Goal: Obtain resource: Download file/media

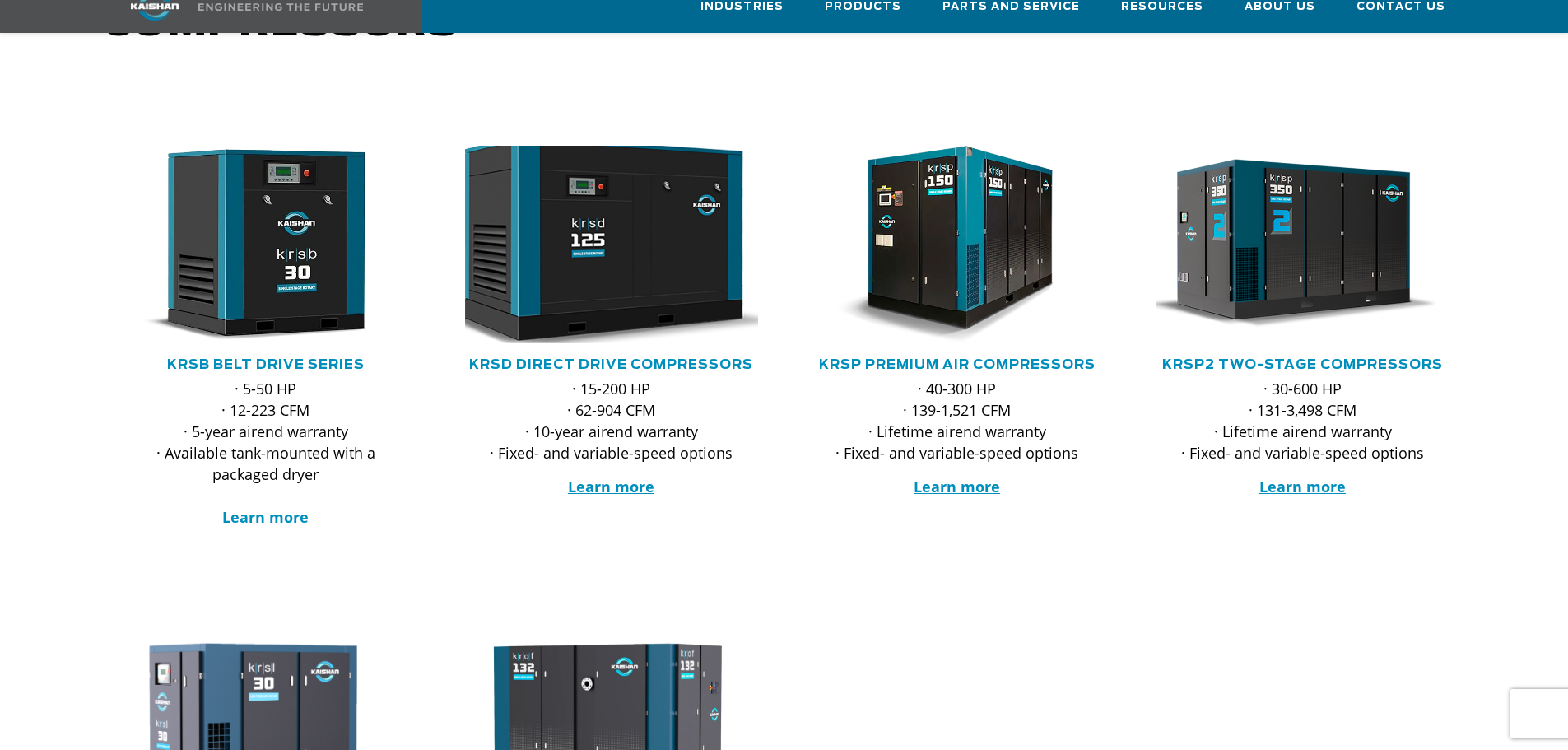
scroll to position [247, 0]
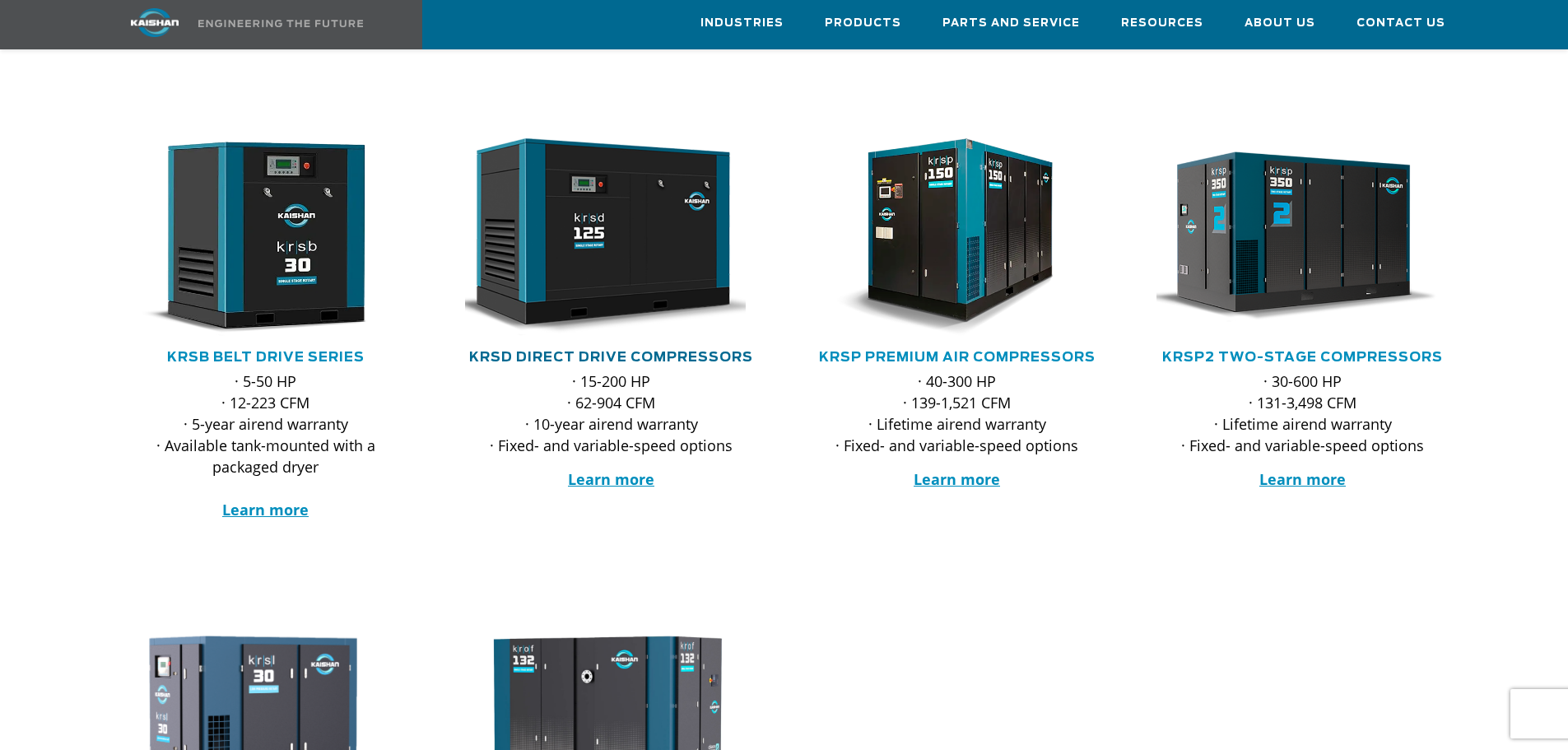
click at [606, 350] on link "KRSD Direct Drive Compressors" at bounding box center [611, 357] width 284 height 13
click at [605, 350] on link "KRSD Direct Drive Compressors" at bounding box center [611, 357] width 284 height 13
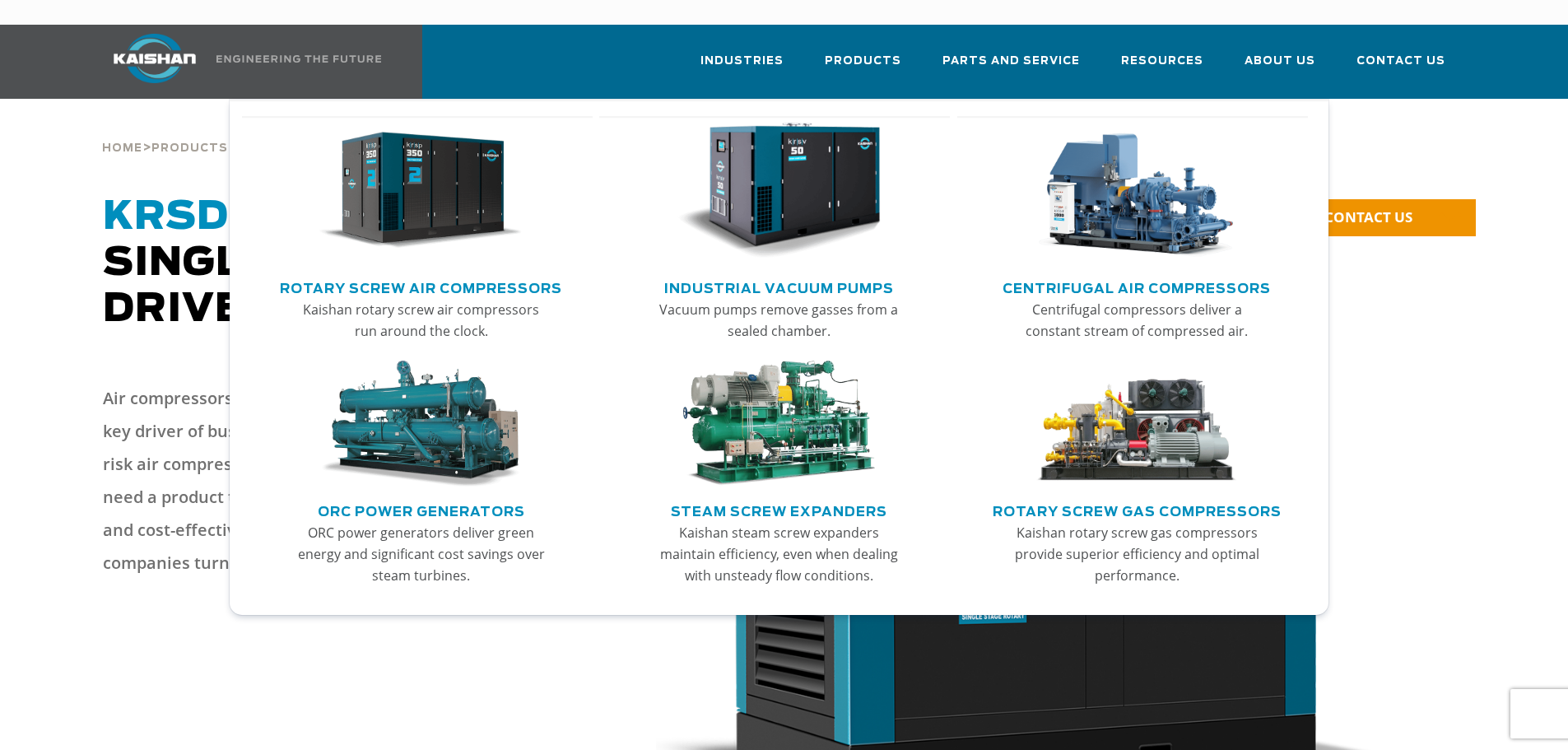
click at [447, 274] on link "Rotary Screw Air Compressors" at bounding box center [420, 286] width 282 height 24
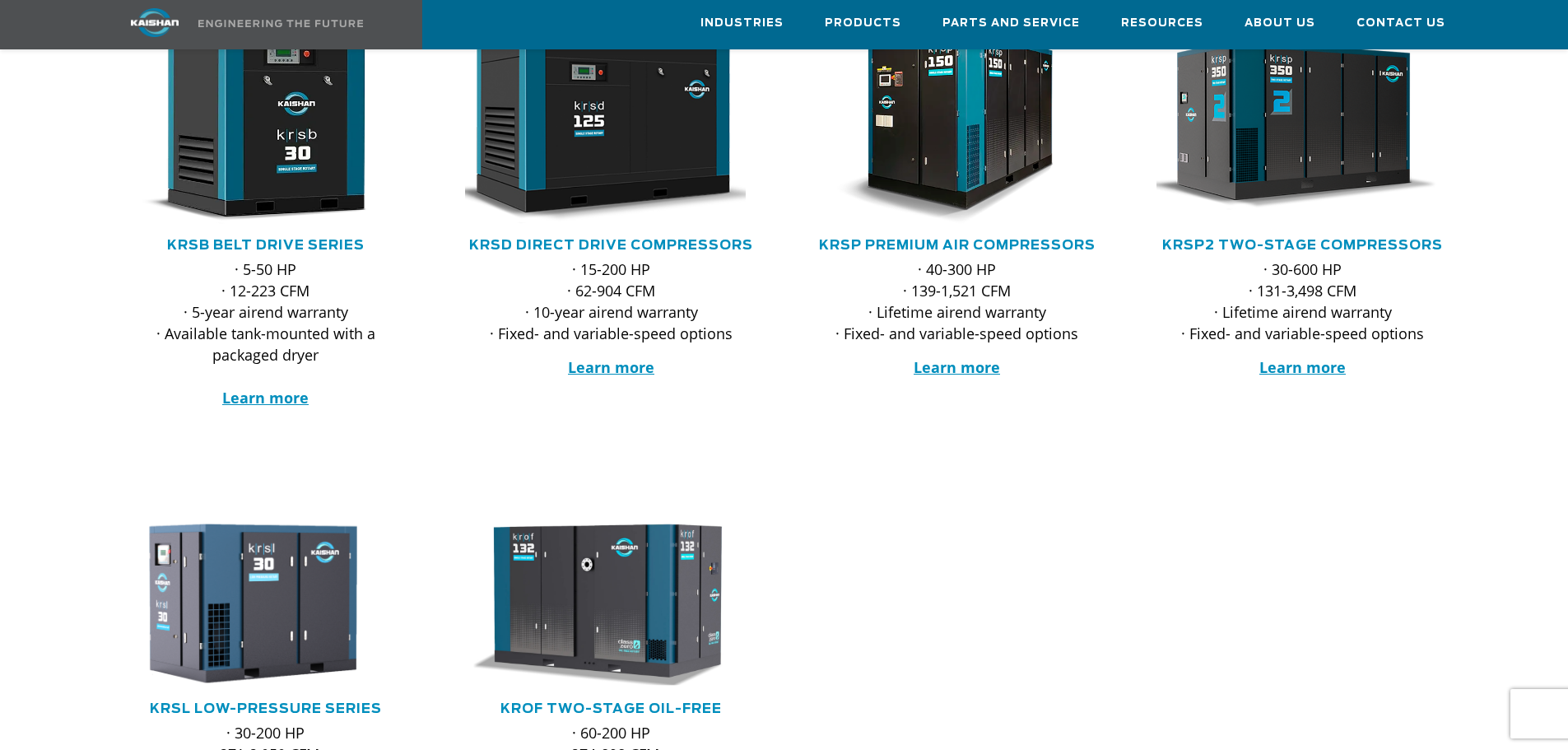
scroll to position [329, 0]
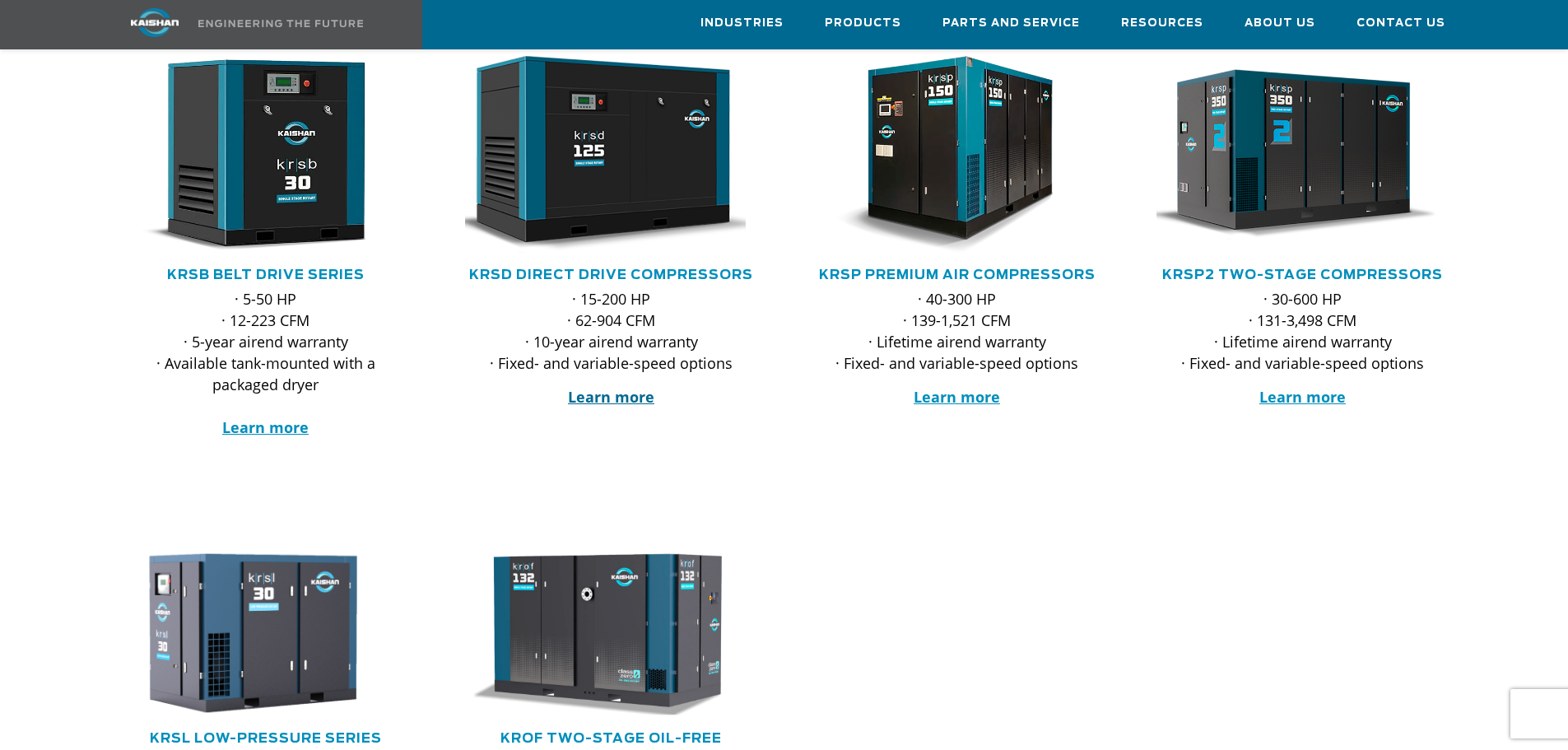
click at [602, 387] on strong "Learn more" at bounding box center [611, 396] width 87 height 20
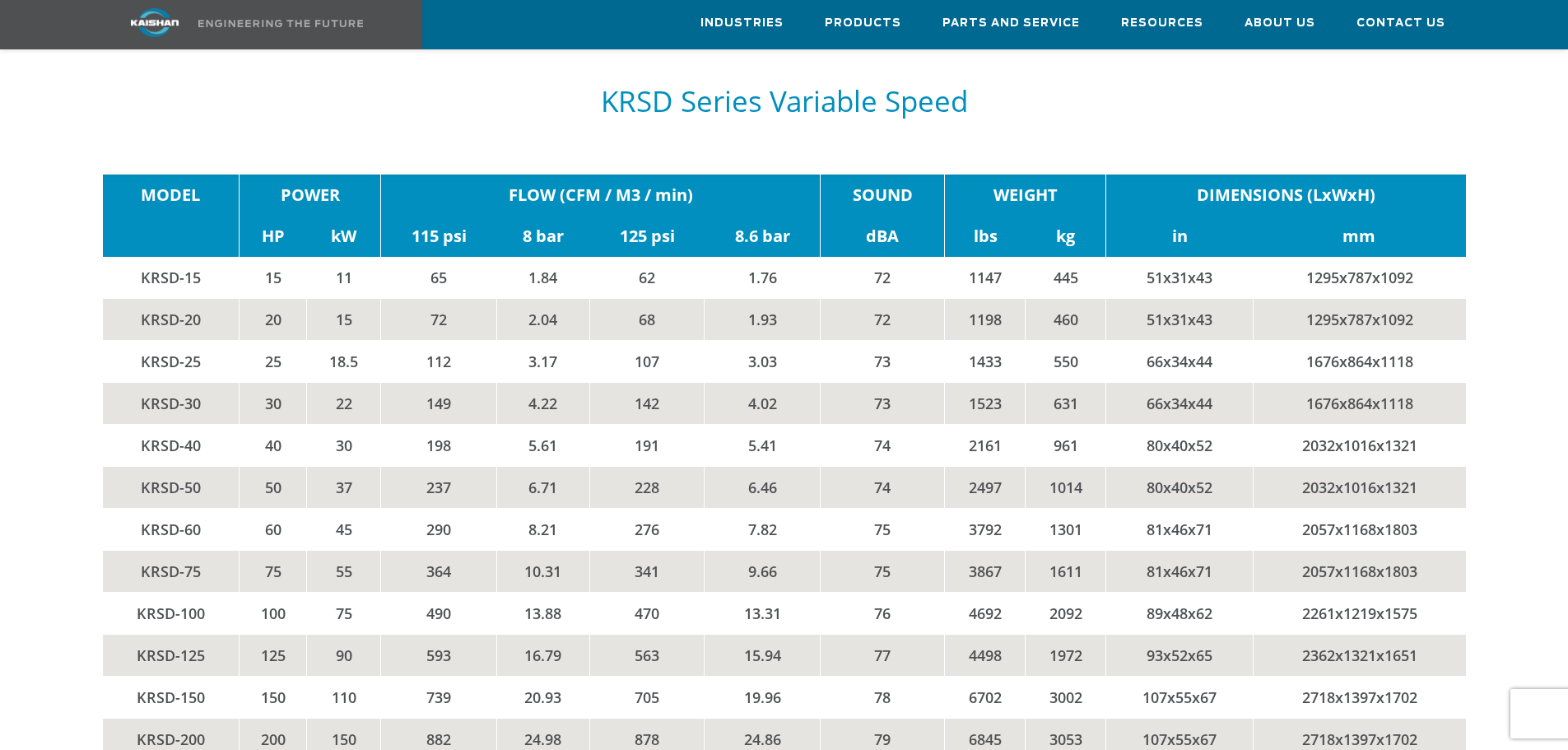
scroll to position [3539, 0]
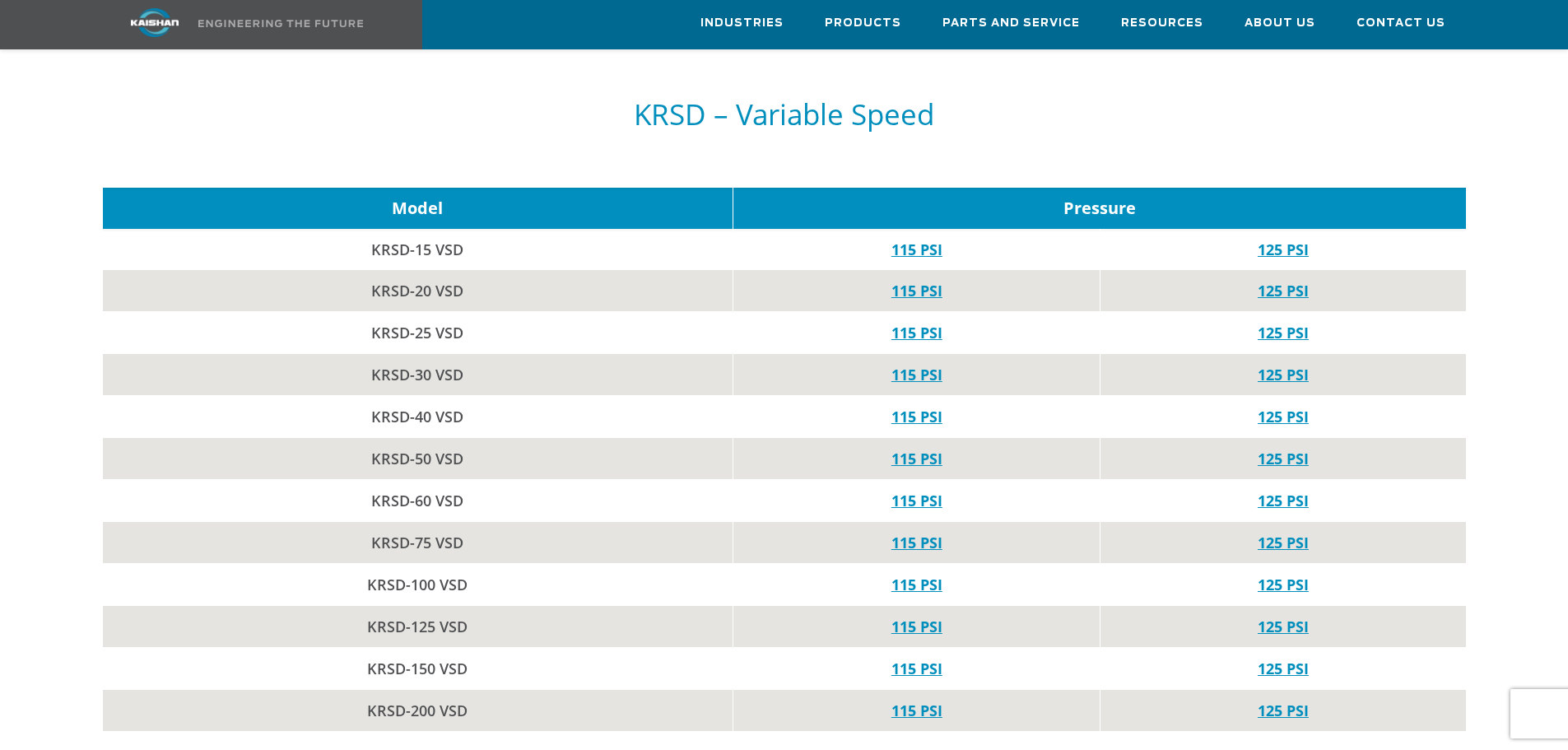
scroll to position [2304, 0]
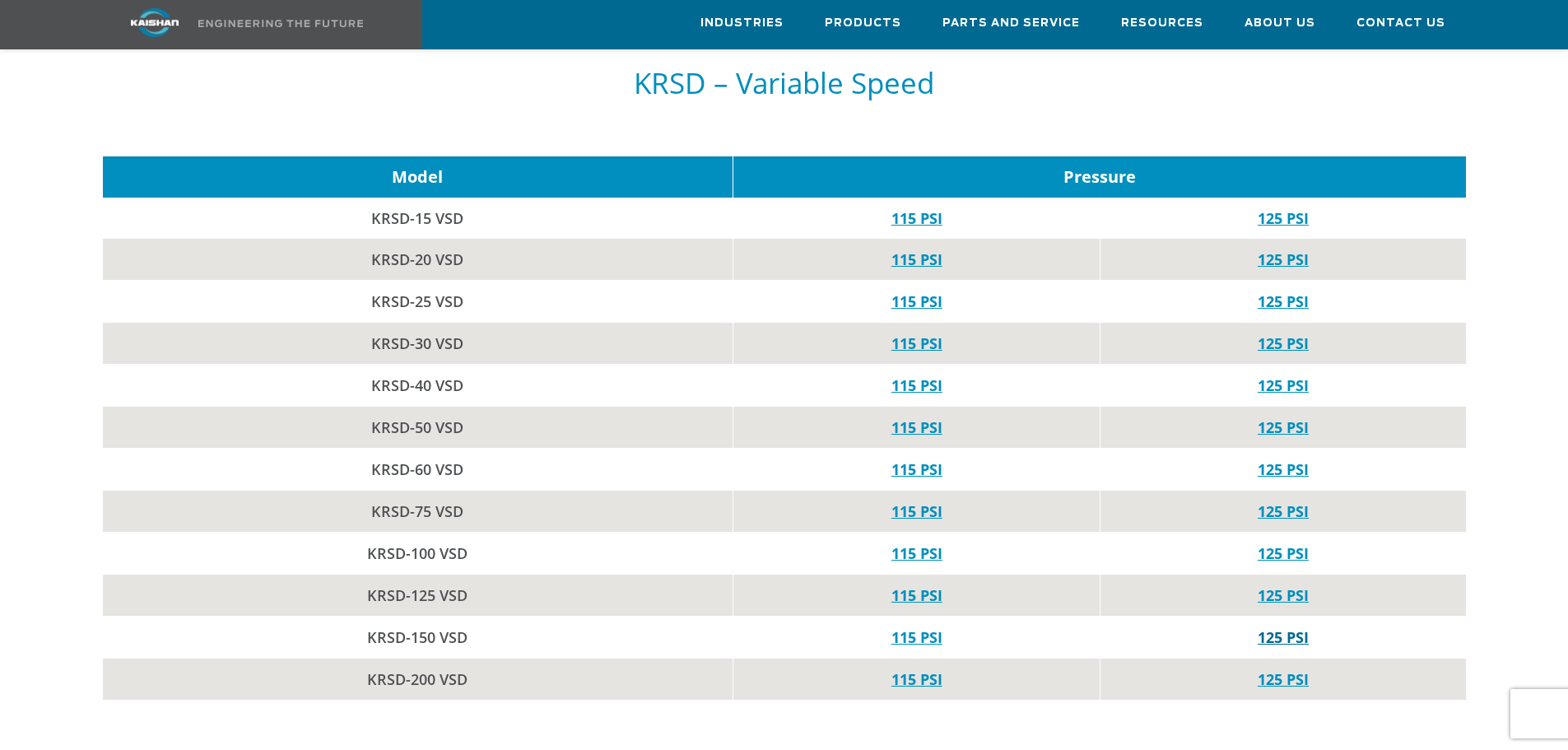
click at [1291, 627] on link "125 PSI" at bounding box center [1284, 636] width 51 height 20
drag, startPoint x: 509, startPoint y: 65, endPoint x: 519, endPoint y: 67, distance: 10.2
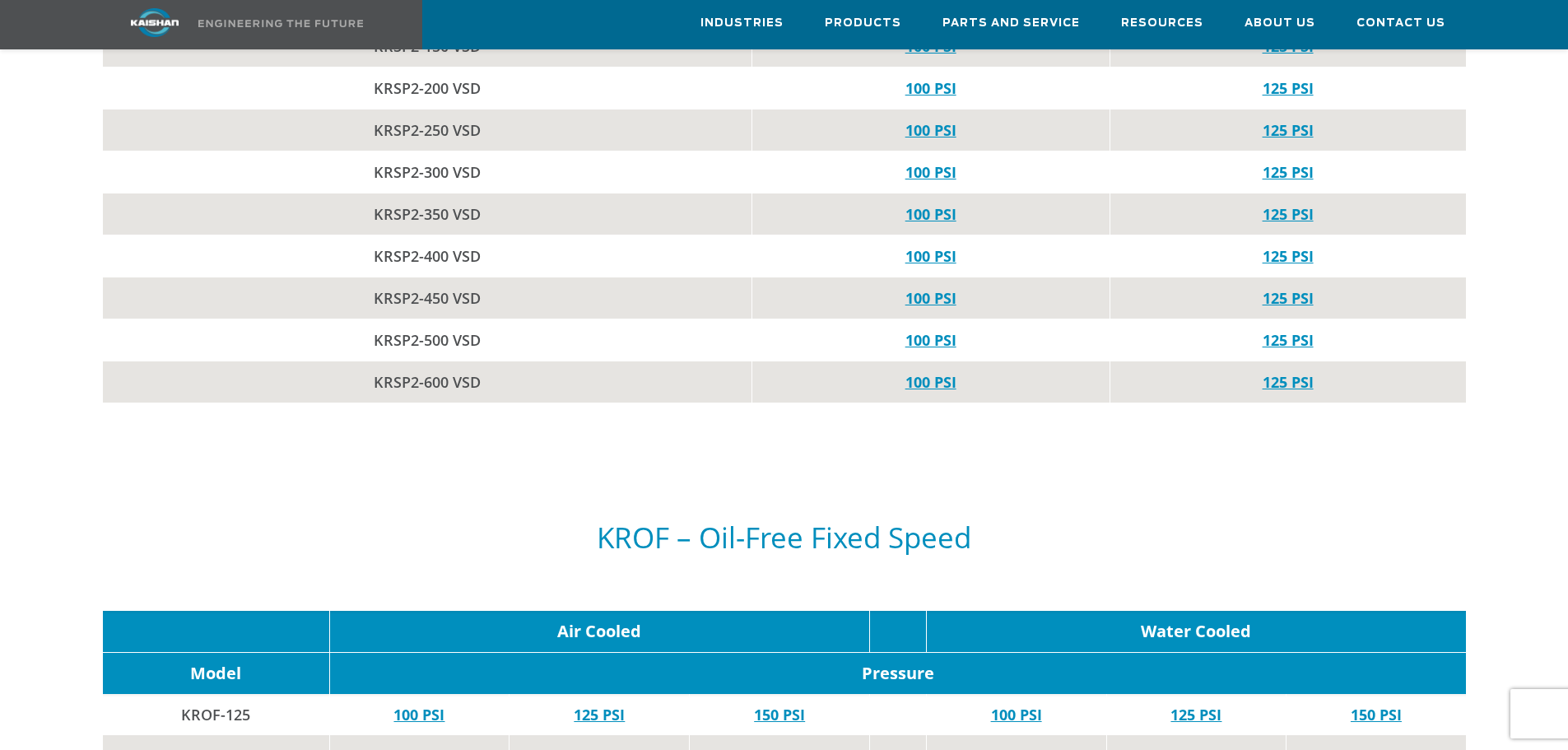
scroll to position [5135, 0]
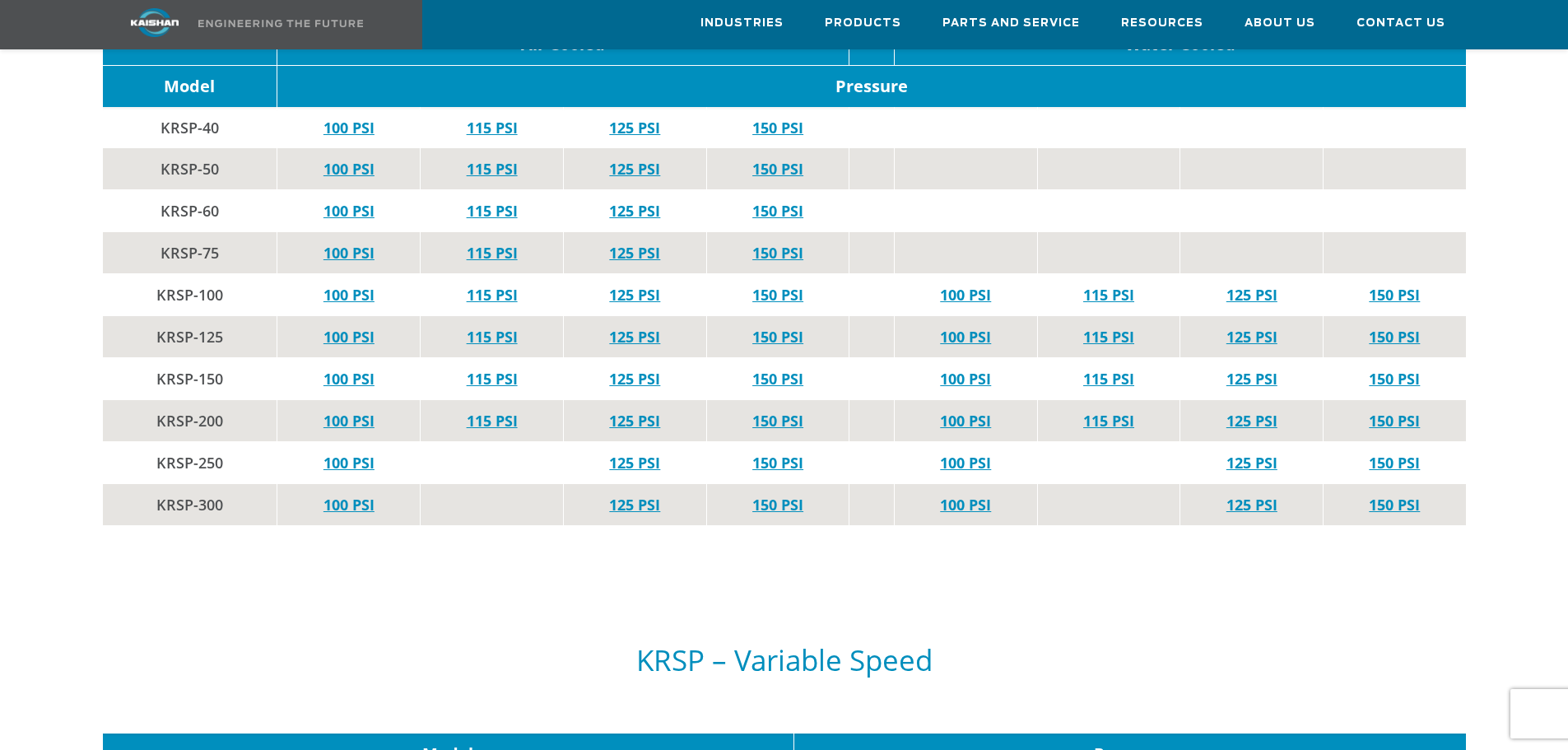
scroll to position [3127, 0]
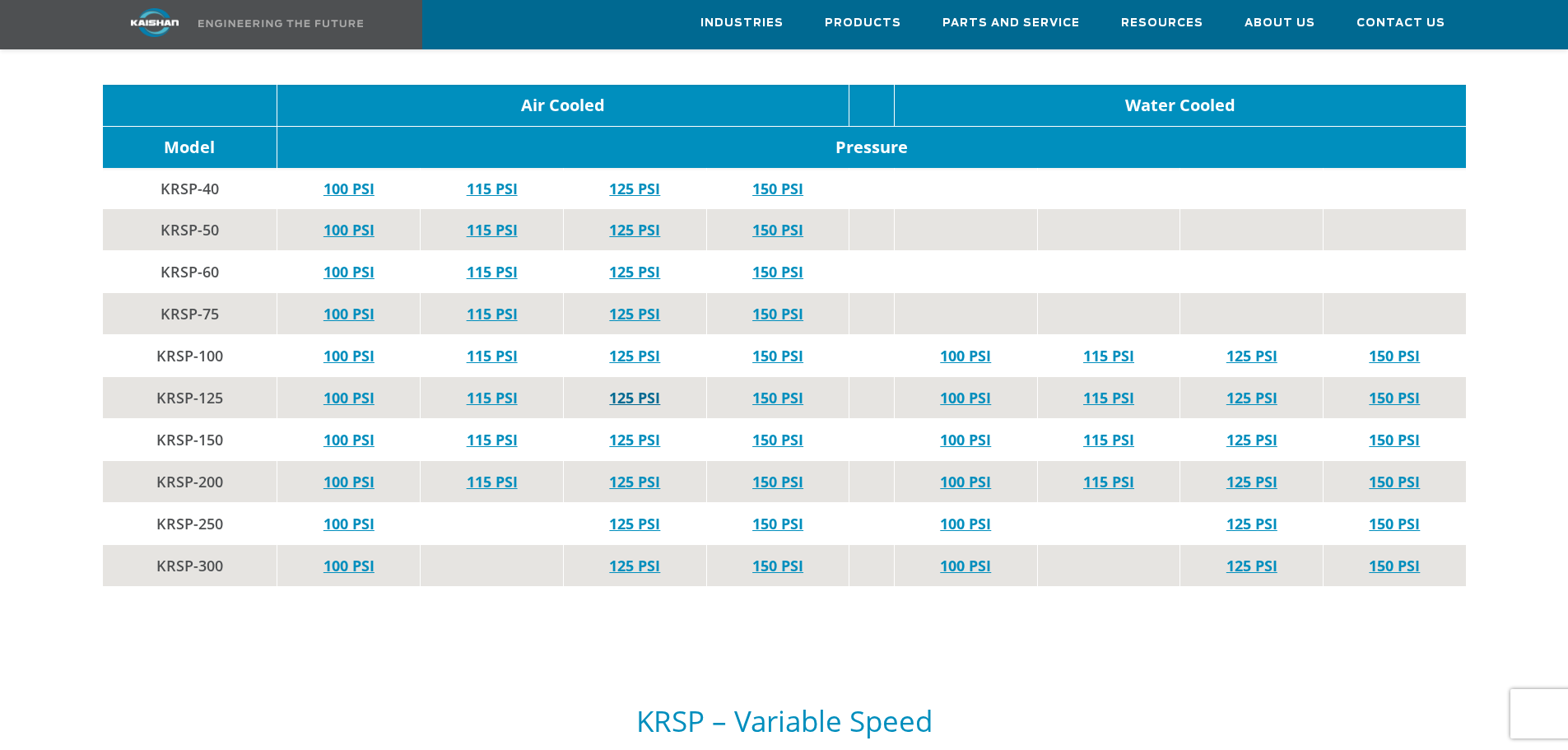
click at [633, 388] on link "125 PSI" at bounding box center [635, 397] width 51 height 20
click at [765, 430] on link "150 PSI" at bounding box center [777, 439] width 51 height 20
click at [764, 388] on link "150 PSI" at bounding box center [777, 397] width 51 height 20
click at [659, 388] on link "125 PSI" at bounding box center [635, 397] width 51 height 20
click at [337, 471] on link "100 PSI" at bounding box center [349, 481] width 51 height 20
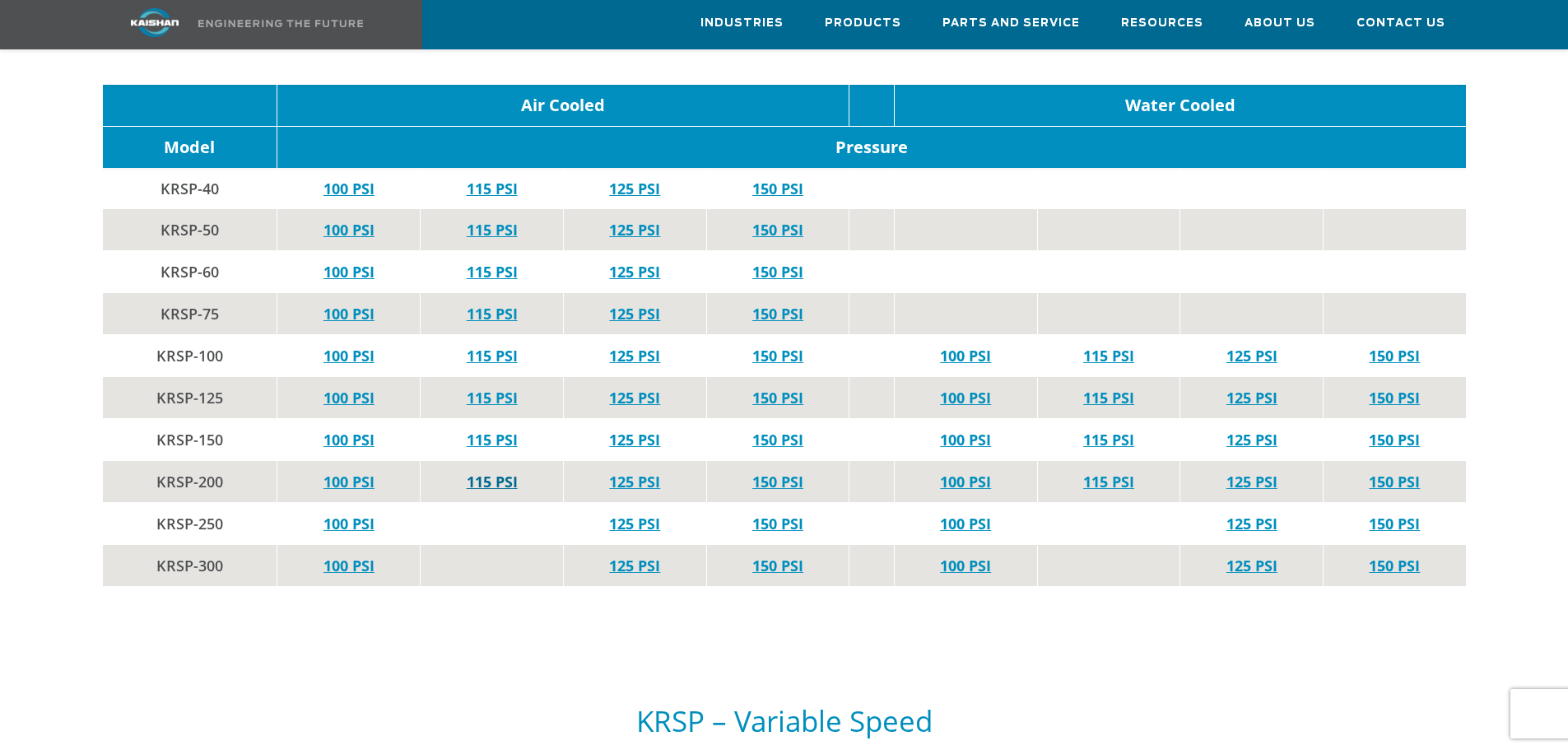
click at [473, 471] on link "115 PSI" at bounding box center [492, 481] width 51 height 20
click at [618, 471] on link "125 PSI" at bounding box center [635, 481] width 51 height 20
click at [757, 471] on link "150 PSI" at bounding box center [777, 481] width 51 height 20
click at [777, 430] on link "150 PSI" at bounding box center [777, 439] width 51 height 20
click at [636, 430] on link "125 PSI" at bounding box center [635, 439] width 51 height 20
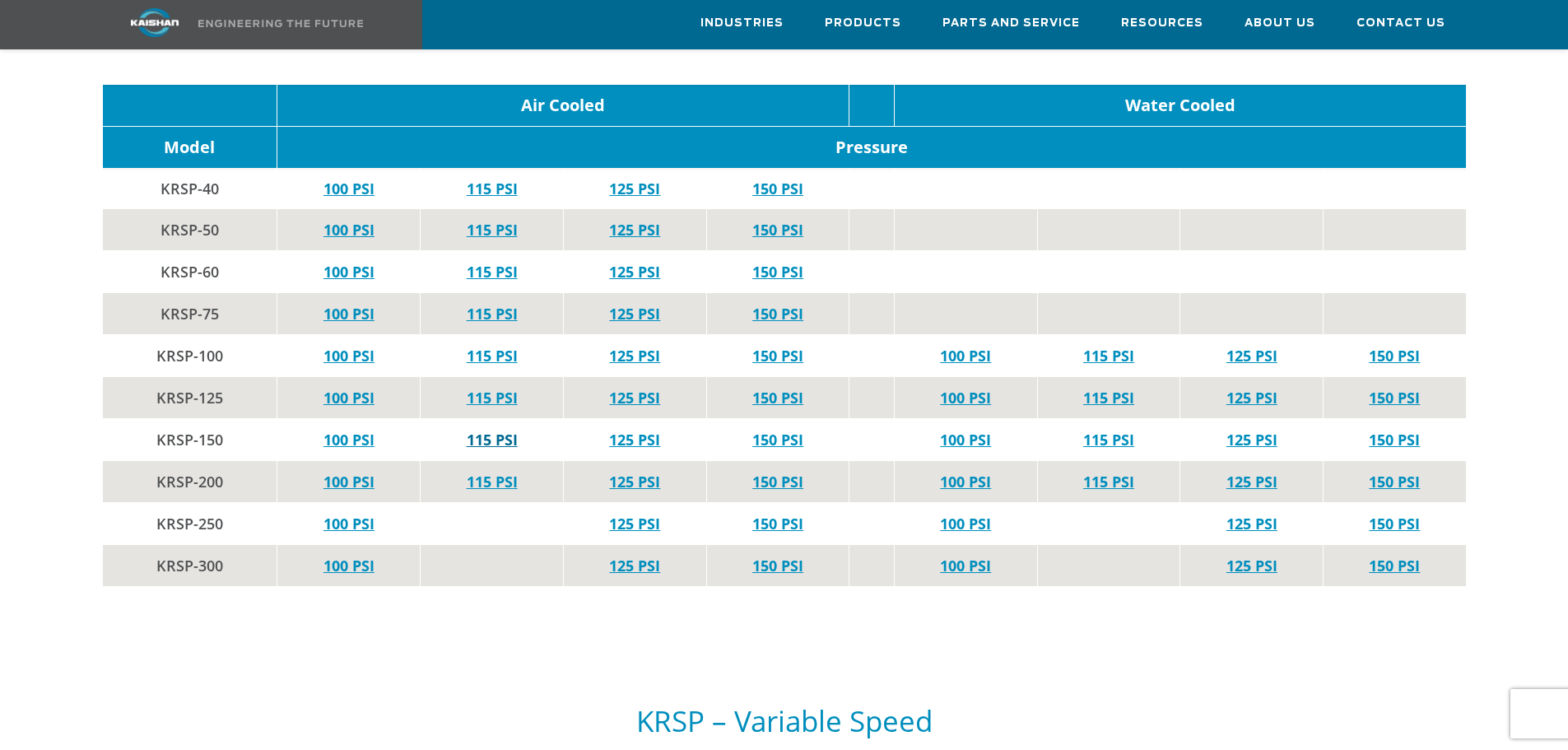
click at [493, 430] on link "115 PSI" at bounding box center [492, 439] width 51 height 20
click at [346, 430] on link "100 PSI" at bounding box center [349, 439] width 51 height 20
